Goal: Book appointment/travel/reservation

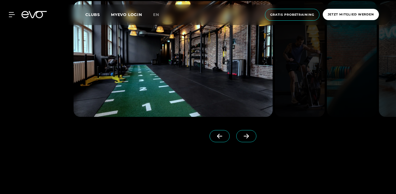
click at [251, 139] on icon at bounding box center [247, 136] width 10 height 5
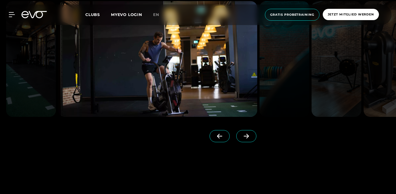
click at [251, 139] on icon at bounding box center [247, 136] width 10 height 5
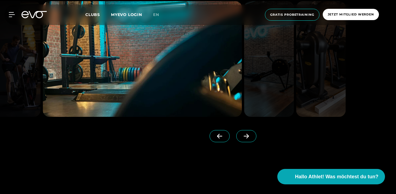
click at [251, 139] on icon at bounding box center [247, 136] width 10 height 5
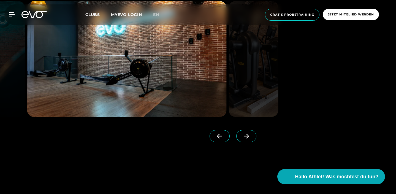
click at [251, 139] on icon at bounding box center [247, 136] width 10 height 5
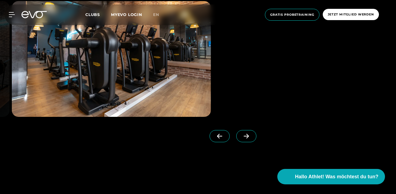
click at [251, 139] on icon at bounding box center [247, 136] width 10 height 5
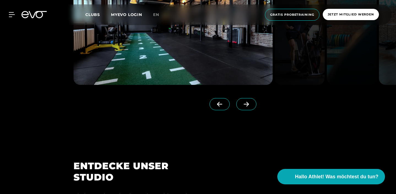
scroll to position [594, 0]
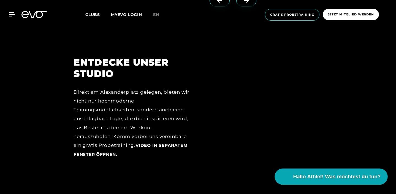
click at [309, 179] on span "Hallo Athlet! Was möchtest du tun?" at bounding box center [338, 177] width 88 height 8
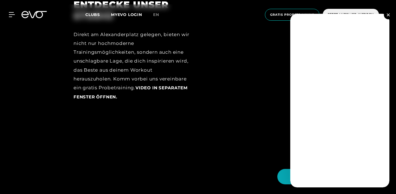
scroll to position [658, 0]
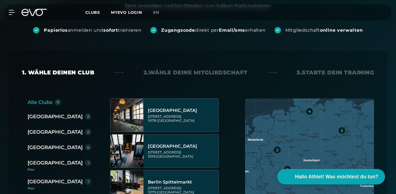
click at [40, 113] on div "[GEOGRAPHIC_DATA]" at bounding box center [55, 117] width 55 height 8
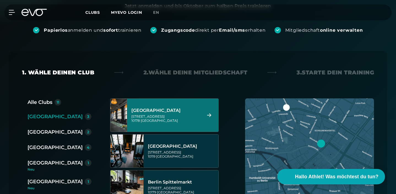
click at [128, 99] on div "[GEOGRAPHIC_DATA][STREET_ADDRESS]" at bounding box center [173, 115] width 92 height 33
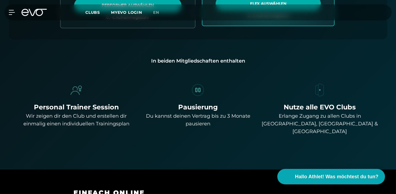
scroll to position [380, 0]
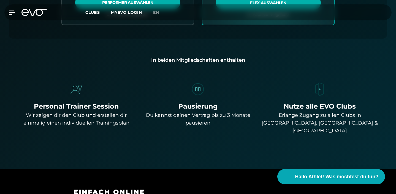
click at [299, 101] on div "Nutze alle EVO Clubs" at bounding box center [319, 106] width 117 height 10
click at [321, 111] on div "Erlange Zugang zu allen Clubs in [GEOGRAPHIC_DATA], [GEOGRAPHIC_DATA] & [GEOGRA…" at bounding box center [319, 122] width 117 height 23
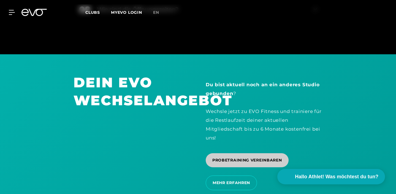
scroll to position [1136, 0]
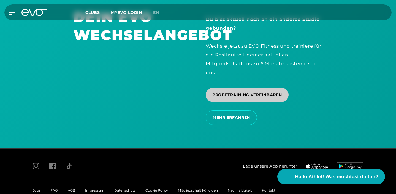
click at [250, 98] on span "PROBETRAINING VEREINBAREN" at bounding box center [248, 95] width 70 height 6
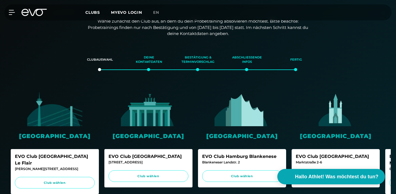
scroll to position [101, 0]
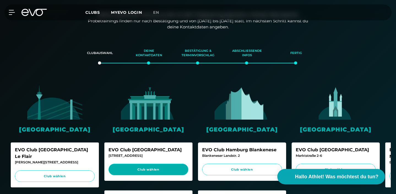
click at [148, 167] on span "Club wählen" at bounding box center [148, 169] width 69 height 5
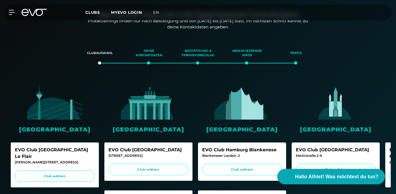
scroll to position [0, 0]
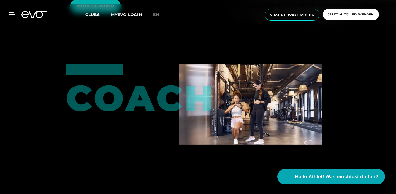
scroll to position [1183, 0]
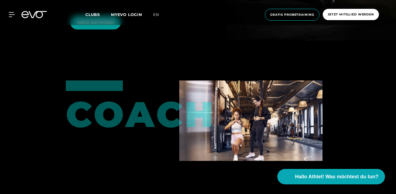
click at [81, 25] on span "MEHR ERFAHREN" at bounding box center [95, 23] width 37 height 6
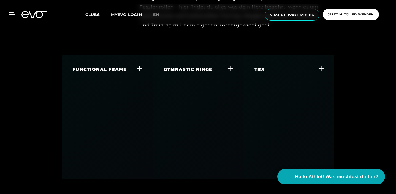
scroll to position [1716, 0]
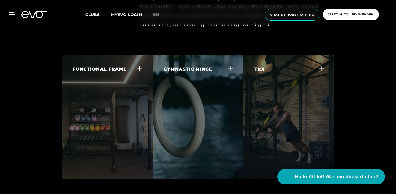
click at [228, 65] on icon at bounding box center [231, 68] width 6 height 6
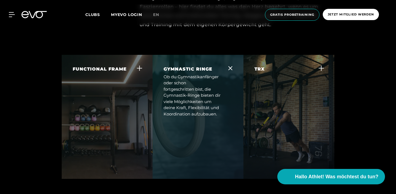
click at [229, 66] on icon at bounding box center [231, 68] width 4 height 4
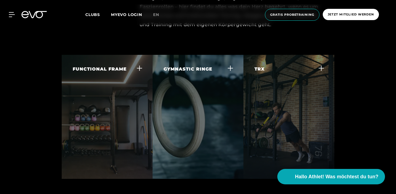
click at [317, 66] on div "TRX" at bounding box center [286, 69] width 62 height 7
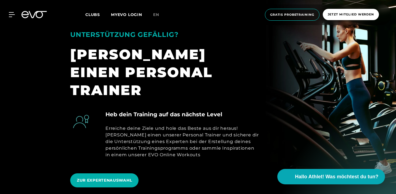
scroll to position [0, 0]
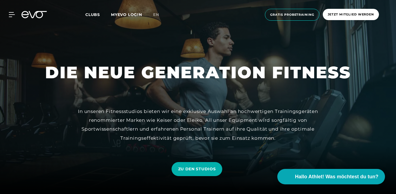
click at [35, 9] on div "MyEVO Login Über EVO Mitgliedschaften Probetraining TAGESPASS EVO Studios Düsse…" at bounding box center [198, 14] width 394 height 21
click at [11, 15] on icon at bounding box center [13, 14] width 8 height 5
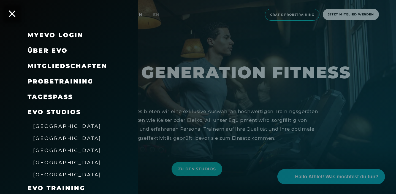
click at [40, 141] on div "[GEOGRAPHIC_DATA]" at bounding box center [67, 138] width 68 height 9
click at [39, 137] on span "[GEOGRAPHIC_DATA]" at bounding box center [67, 138] width 68 height 6
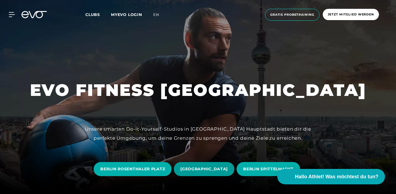
click at [226, 166] on span "BERLIN ALEXANDERPLATZ" at bounding box center [204, 169] width 47 height 6
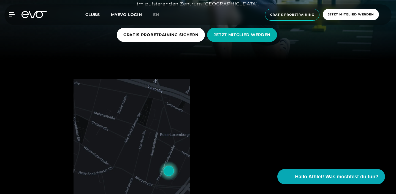
scroll to position [137, 0]
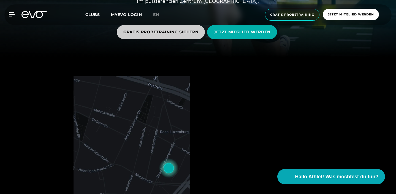
click at [162, 34] on span "GRATIS PROBETRAINING SICHERN" at bounding box center [161, 32] width 75 height 6
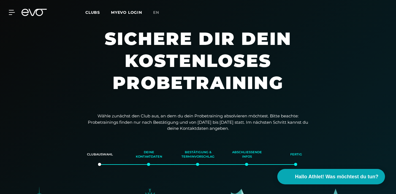
scroll to position [122, 0]
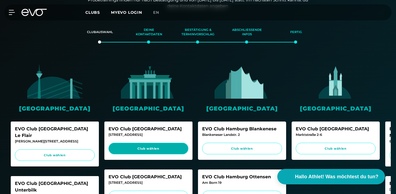
click at [168, 146] on span "Club wählen" at bounding box center [148, 148] width 69 height 5
